Goal: Check status: Check status

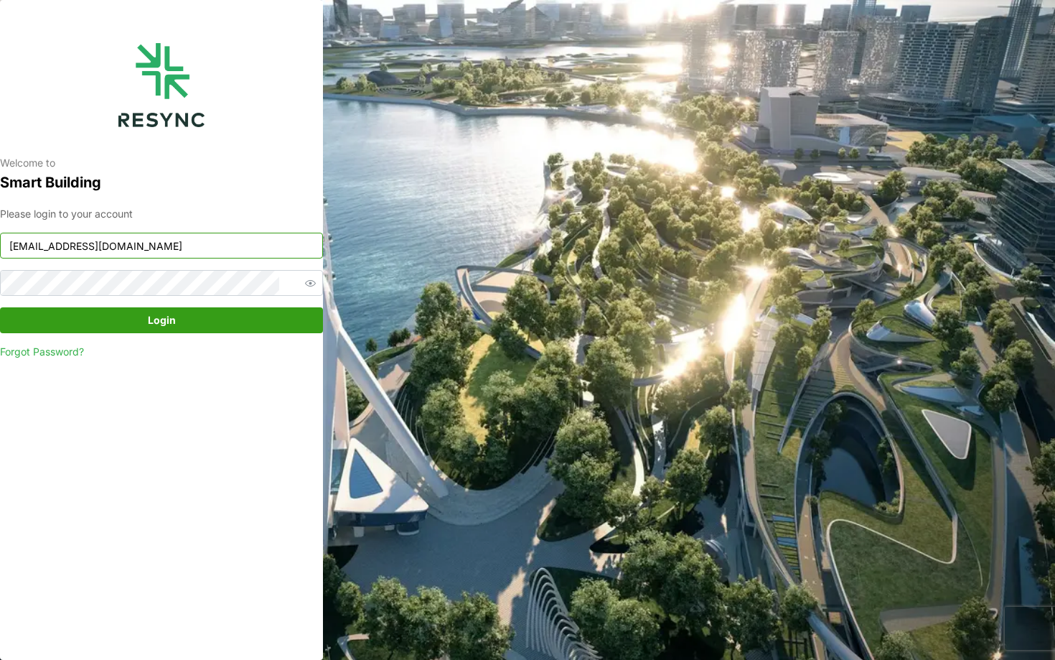
click at [169, 251] on input "nhs_internal@resynctech.com" at bounding box center [161, 246] width 323 height 26
type input "bsi_display@resynctech.com"
click at [230, 324] on span "Login" at bounding box center [162, 320] width 296 height 24
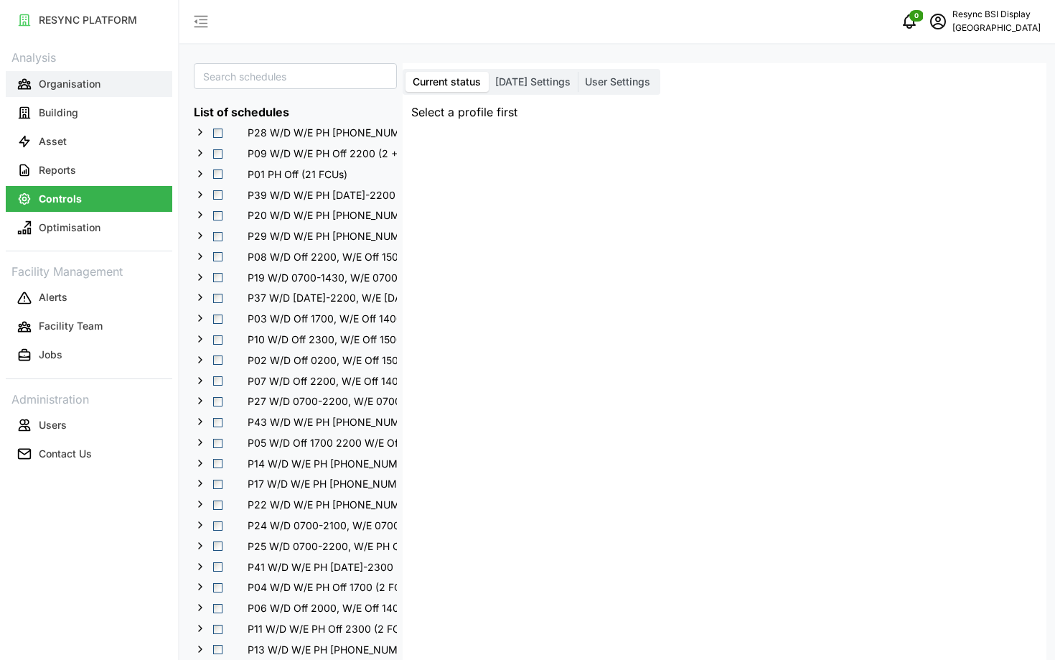
click at [101, 85] on button "Organisation" at bounding box center [89, 84] width 167 height 26
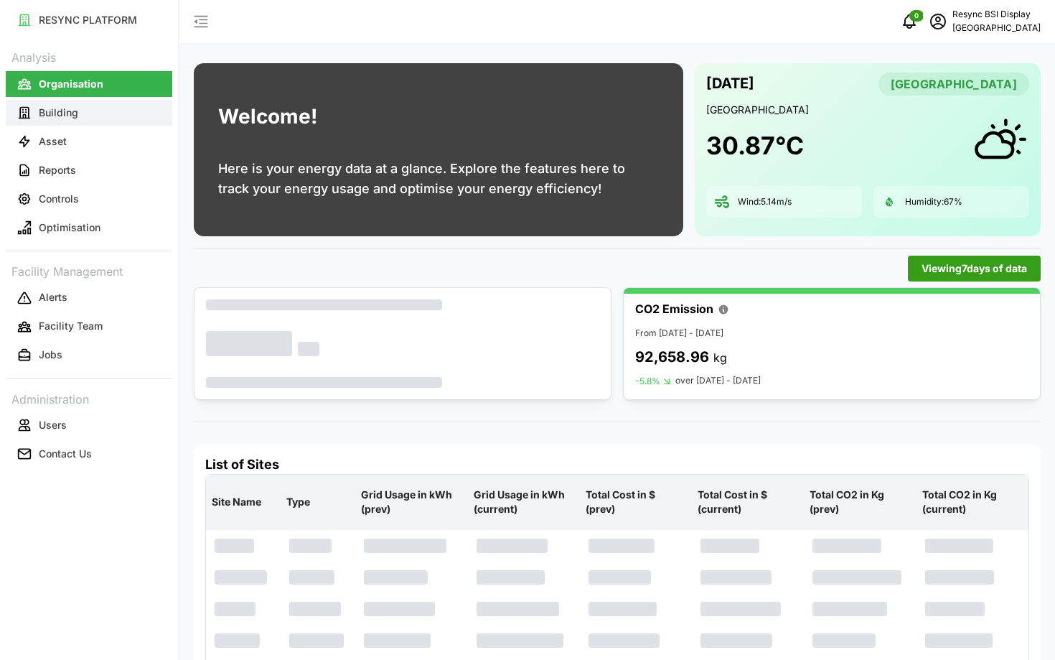
click at [103, 116] on button "Building" at bounding box center [89, 113] width 167 height 26
